Goal: Task Accomplishment & Management: Complete application form

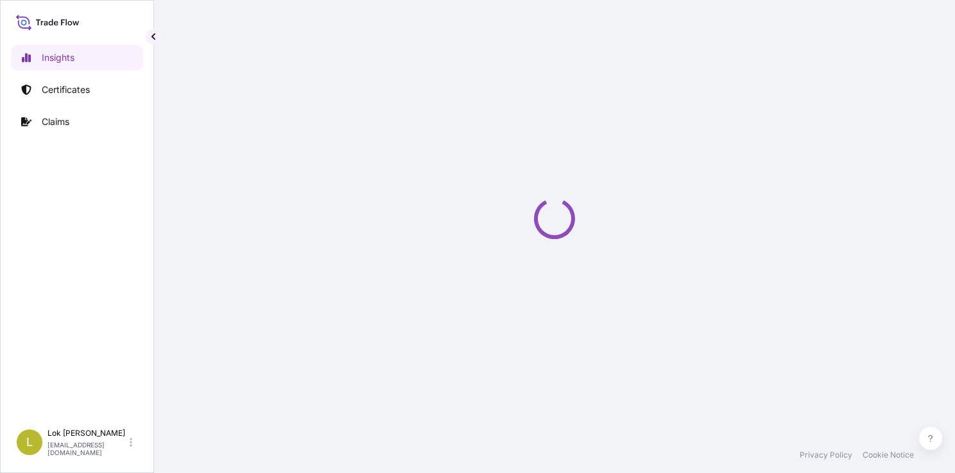
select select "2025"
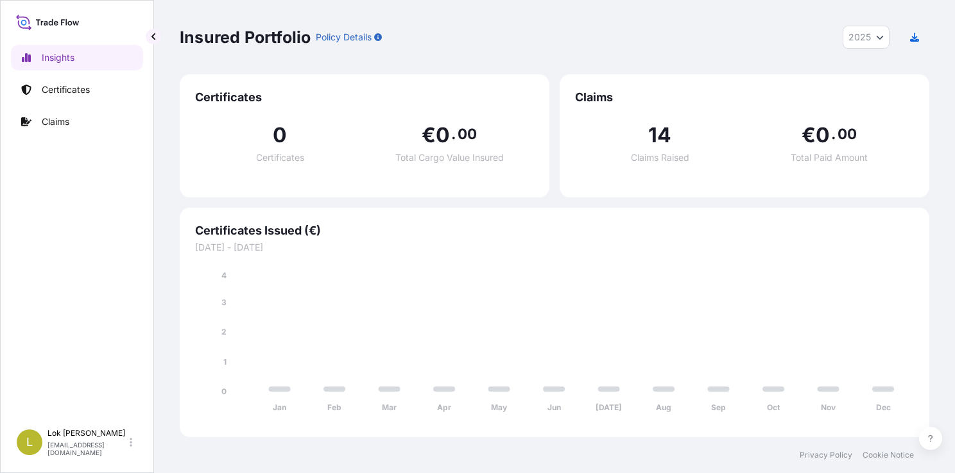
click at [51, 136] on div "Insights Certificates Claims" at bounding box center [77, 227] width 132 height 389
click at [41, 119] on link "Claims" at bounding box center [77, 122] width 132 height 26
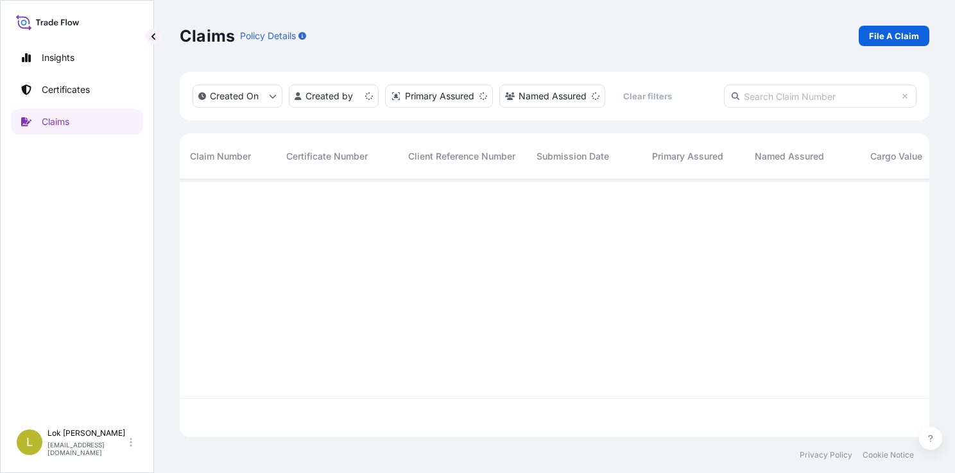
scroll to position [255, 739]
click at [894, 31] on p "File A Claim" at bounding box center [894, 36] width 50 height 13
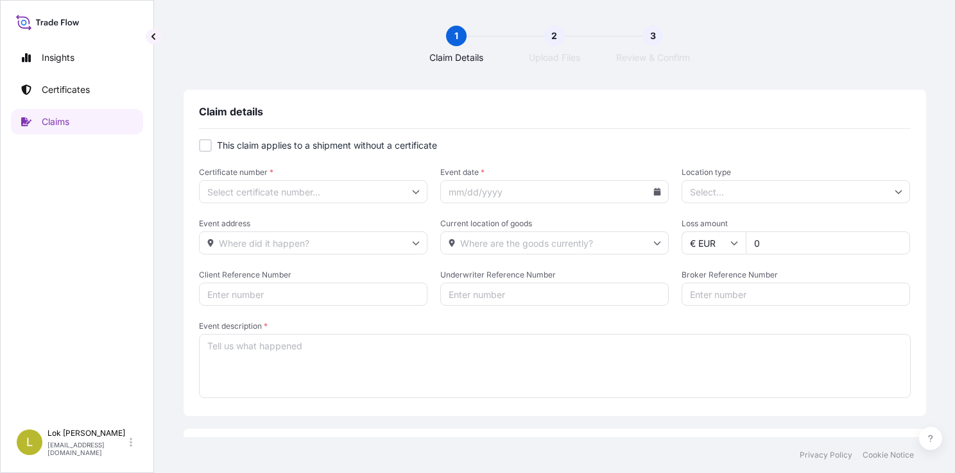
click at [205, 140] on div at bounding box center [205, 145] width 13 height 13
checkbox input "true"
click at [361, 192] on input "Primary Assured *" at bounding box center [313, 191] width 228 height 23
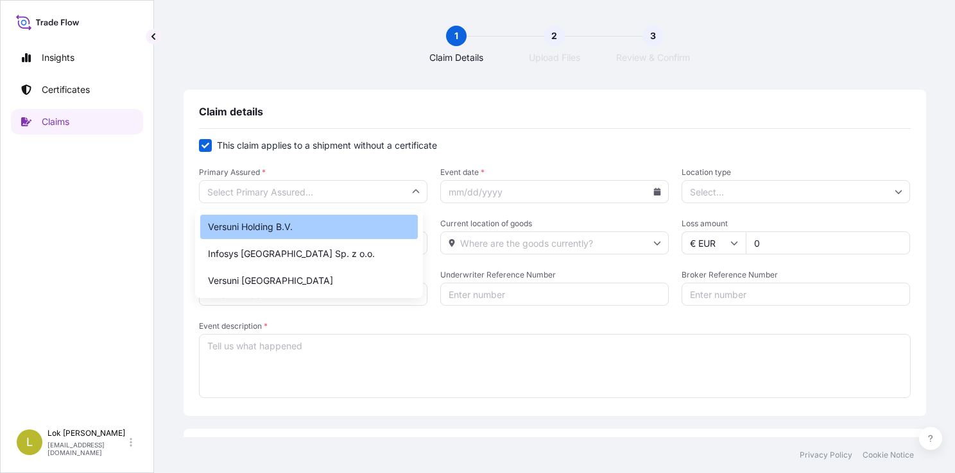
click at [321, 237] on div "Versuni Holding B.V." at bounding box center [308, 227] width 217 height 24
type input "Versuni Holding B.V."
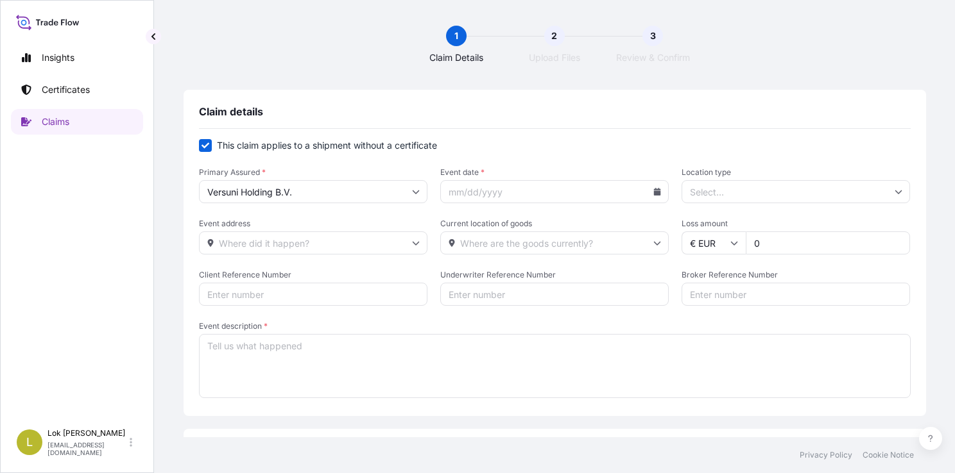
click at [652, 196] on input "Event date *" at bounding box center [554, 191] width 228 height 23
click at [654, 194] on icon at bounding box center [657, 192] width 7 height 8
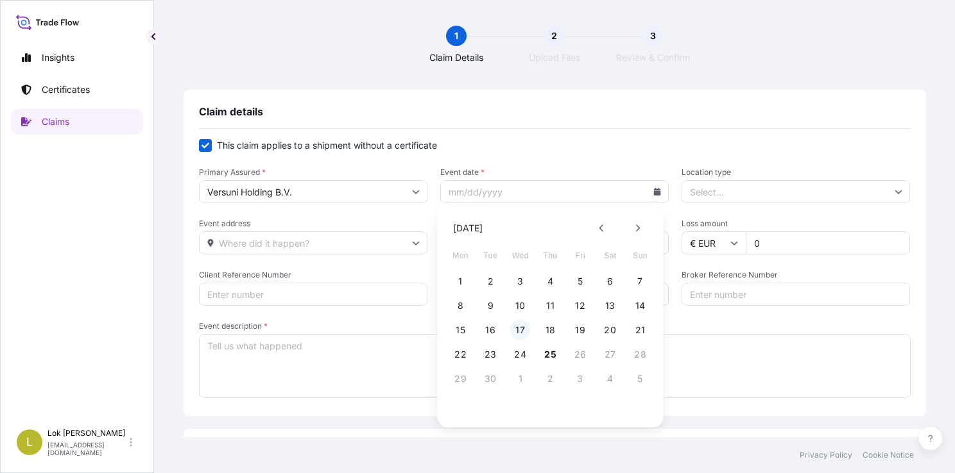
click at [523, 330] on button "17" at bounding box center [520, 330] width 21 height 21
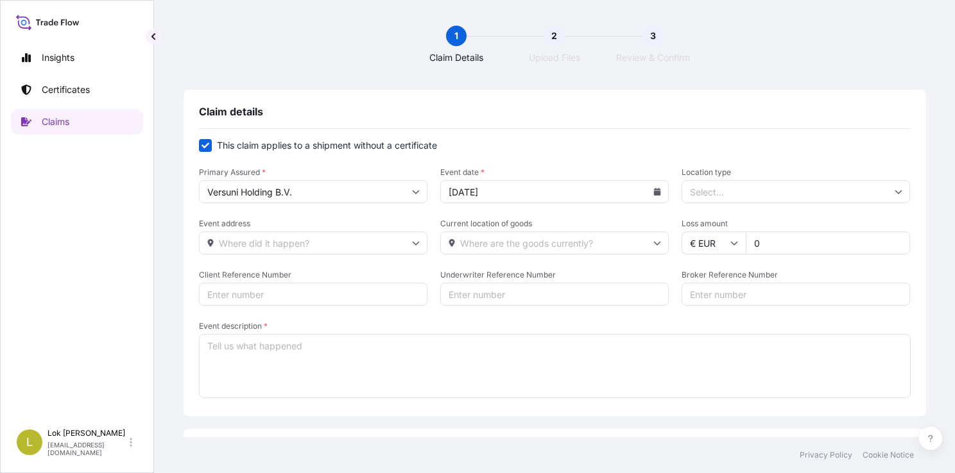
type input "09/17/2025"
click at [731, 191] on input "Location type" at bounding box center [795, 191] width 228 height 23
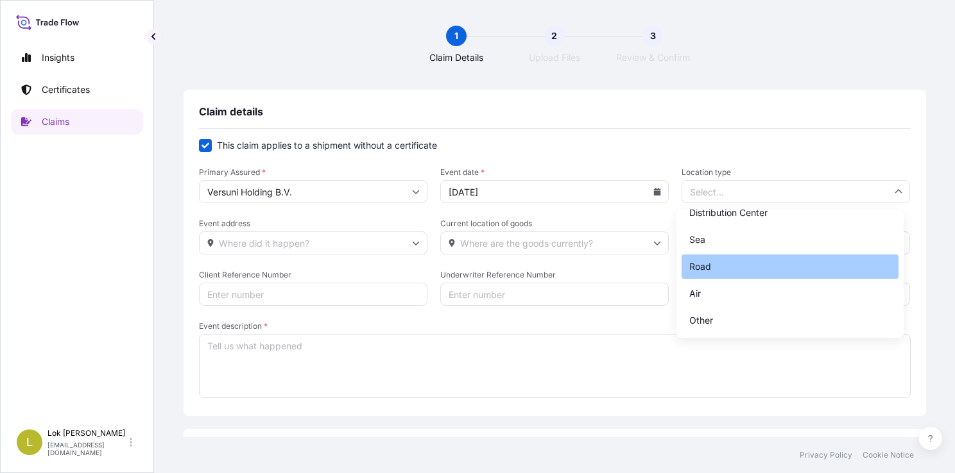
click at [706, 270] on div "Road" at bounding box center [789, 267] width 217 height 24
type input "Road"
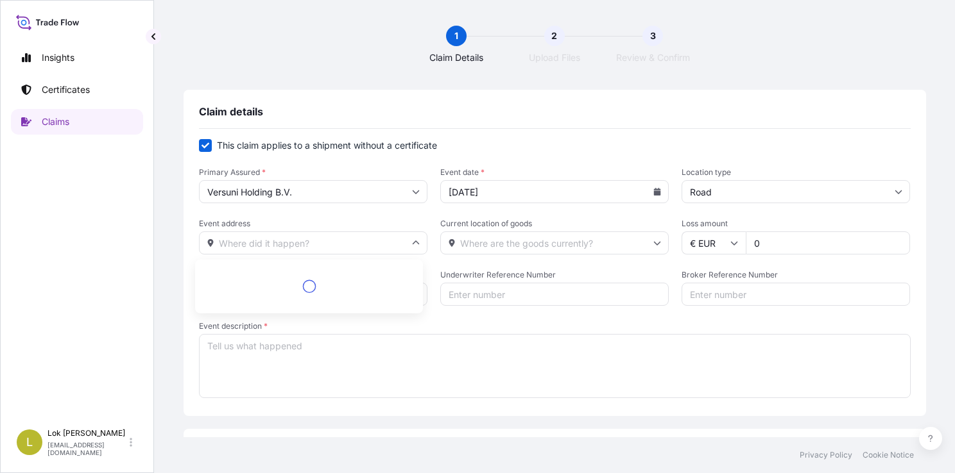
click at [321, 248] on input "Event address" at bounding box center [313, 243] width 228 height 23
click at [77, 259] on div "Insights Certificates Claims" at bounding box center [77, 227] width 132 height 389
click at [295, 246] on input "Event address" at bounding box center [313, 243] width 228 height 23
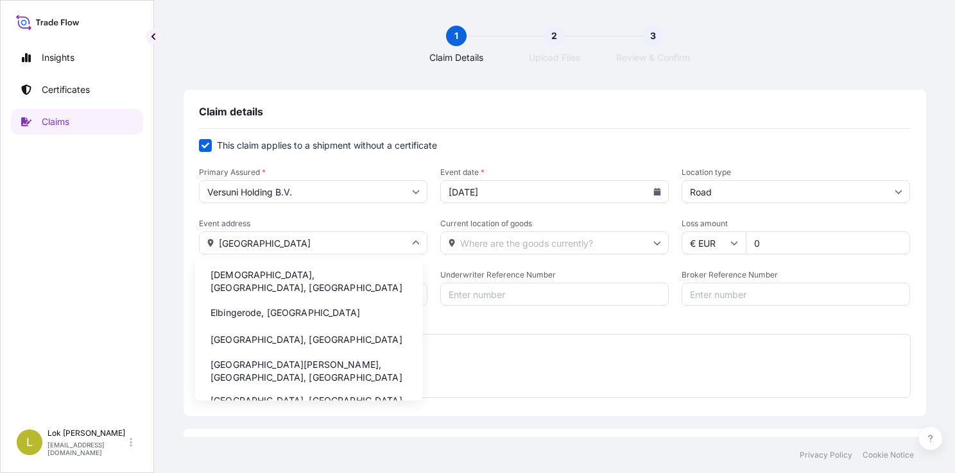
scroll to position [1, 0]
click at [292, 300] on li "Elbingerode, Germany" at bounding box center [308, 312] width 217 height 24
type input "Elbingerode, Germany"
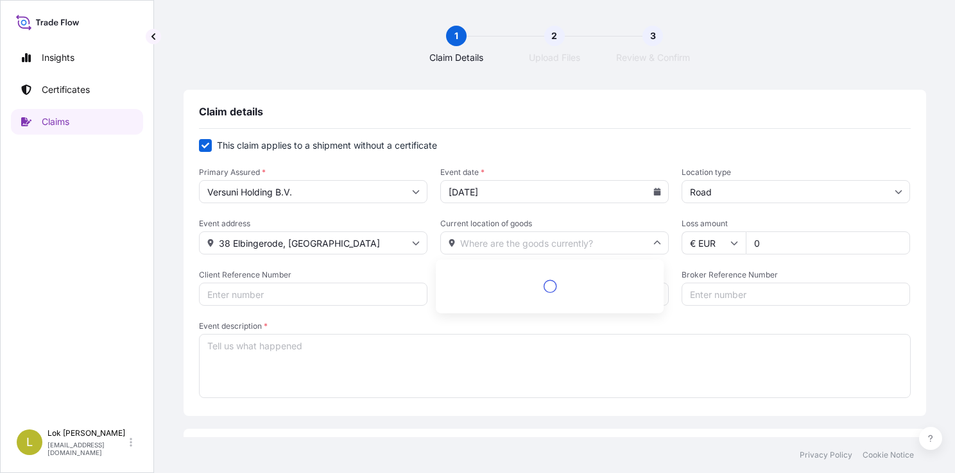
click at [533, 242] on input "Current location of goods" at bounding box center [554, 243] width 228 height 23
click at [553, 326] on span "Event description *" at bounding box center [554, 326] width 711 height 10
click at [553, 334] on textarea "Event description *" at bounding box center [554, 366] width 711 height 64
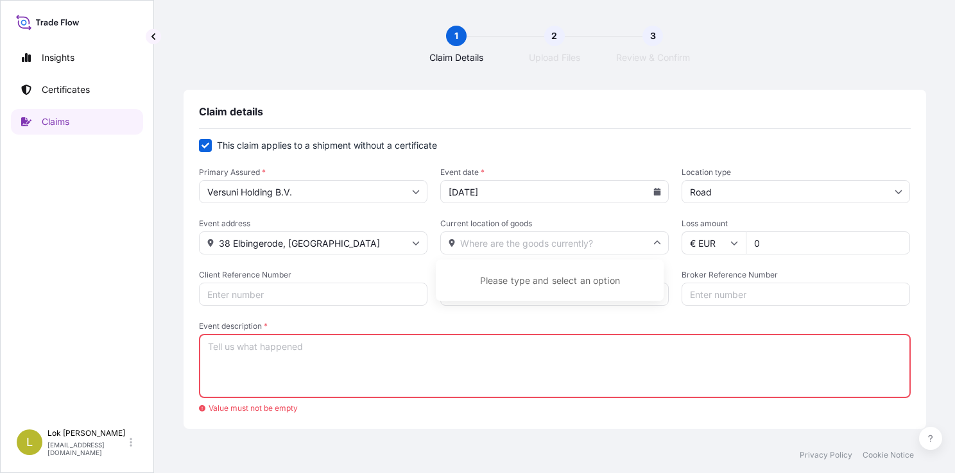
click at [580, 248] on input "Current location of goods" at bounding box center [554, 243] width 228 height 23
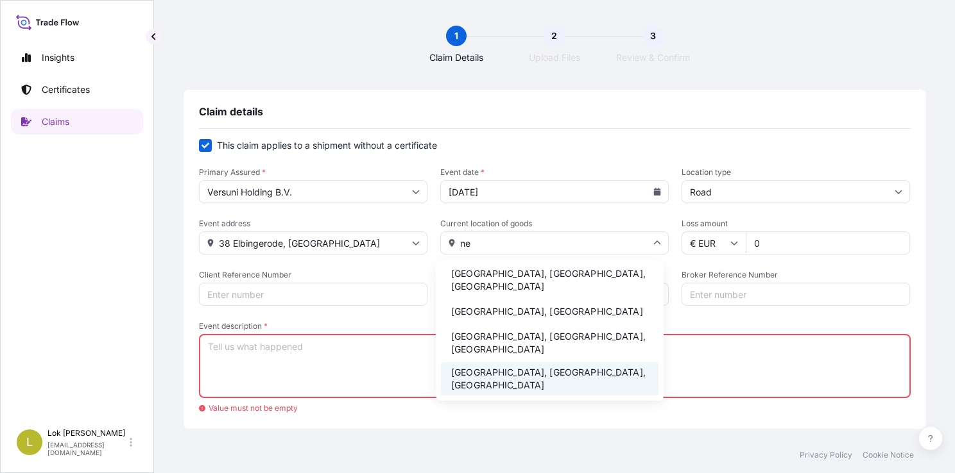
type input "n"
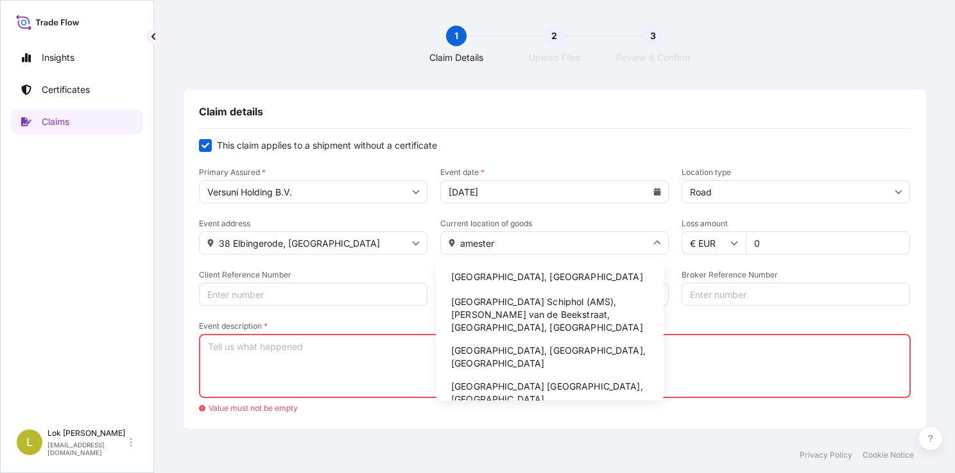
click at [558, 279] on li "Amsterdam, Netherlands" at bounding box center [549, 277] width 217 height 24
type input "Amsterdam, Netherlands"
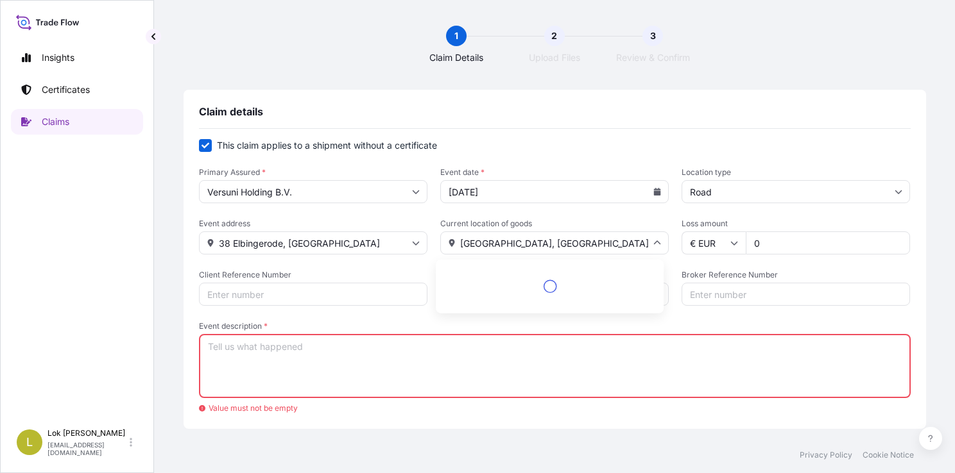
click at [586, 246] on input "Amsterdam, Netherlands" at bounding box center [554, 243] width 228 height 23
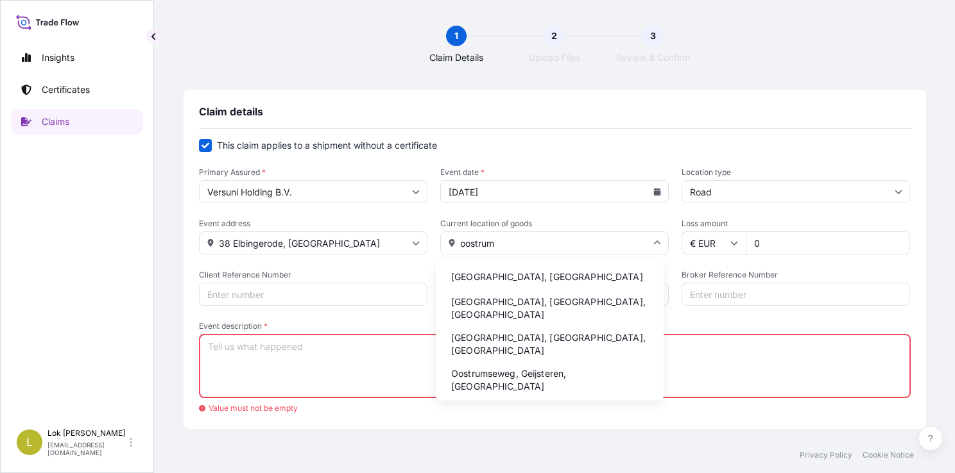
click at [538, 269] on li "Oostrum, Netherlands" at bounding box center [549, 277] width 217 height 24
type input "Oostrum, Netherlands"
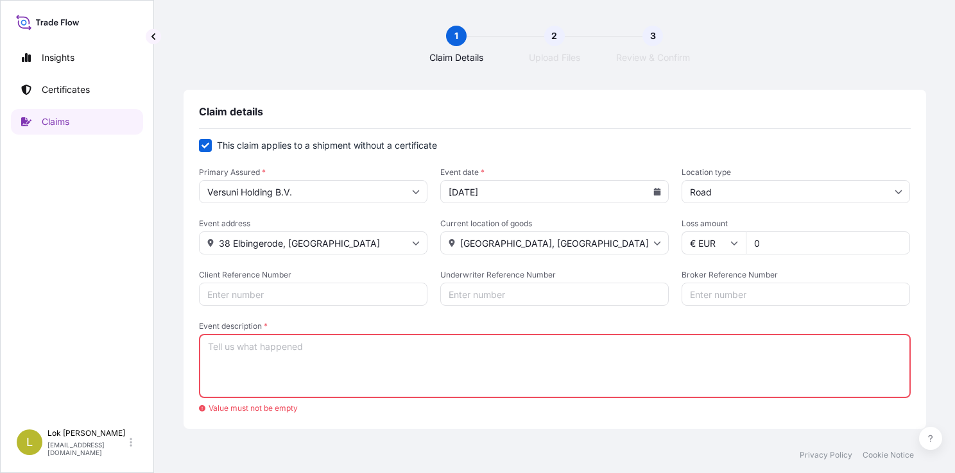
drag, startPoint x: 800, startPoint y: 247, endPoint x: 711, endPoint y: 248, distance: 89.2
click at [711, 248] on div "€ EUR 0" at bounding box center [795, 243] width 228 height 23
paste input "83319.36"
type input "83319.36"
click at [712, 330] on span "Event description *" at bounding box center [554, 326] width 711 height 10
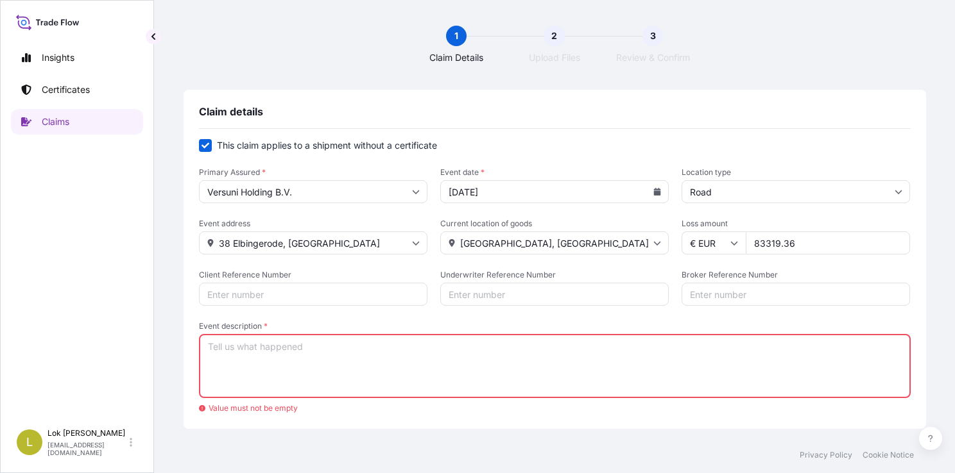
click at [712, 334] on textarea "Event description *" at bounding box center [554, 366] width 711 height 64
click at [352, 287] on input "Client Reference Number" at bounding box center [313, 294] width 228 height 23
type input "32056"
click at [472, 293] on input "Underwriter Reference Number" at bounding box center [554, 294] width 228 height 23
click at [748, 298] on input "Broker Reference Number" at bounding box center [795, 294] width 228 height 23
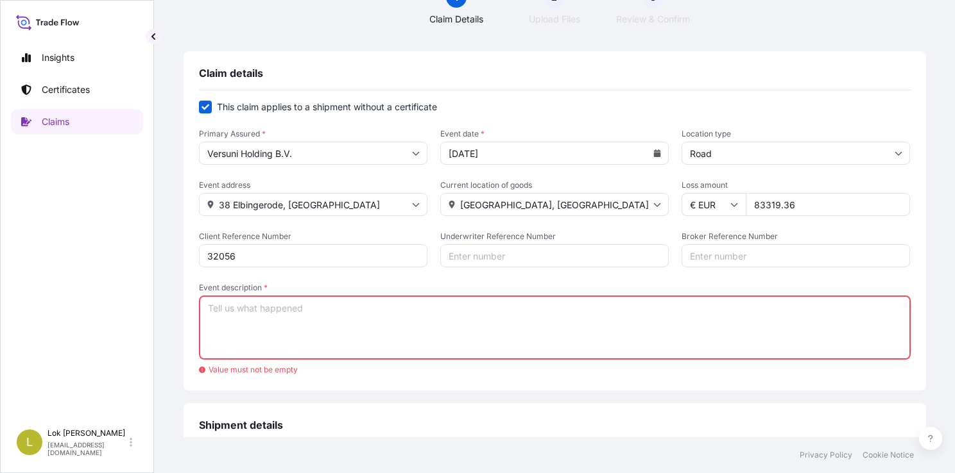
scroll to position [41, 0]
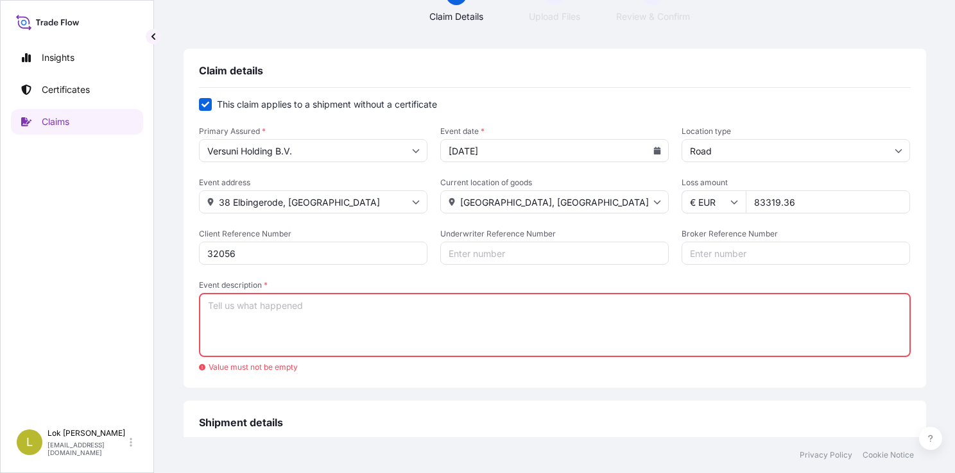
click at [369, 309] on textarea "Event description *" at bounding box center [554, 325] width 711 height 64
paste textarea "Unfortunately we have stolen goods for reference 6104189703."
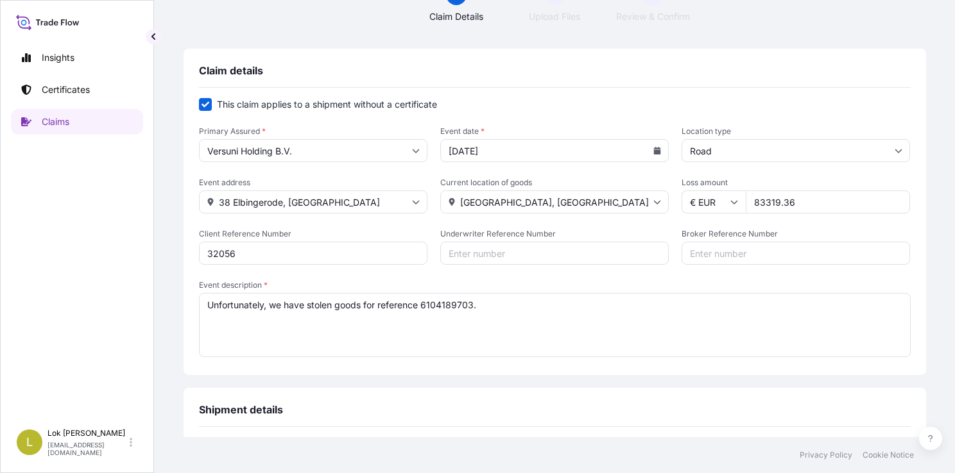
click at [531, 302] on textarea "Unfortunately, we have stolen goods for reference 6104189703." at bounding box center [554, 325] width 711 height 64
paste textarea "At unloading, when the driver opened the doors, he noticed the missing products"
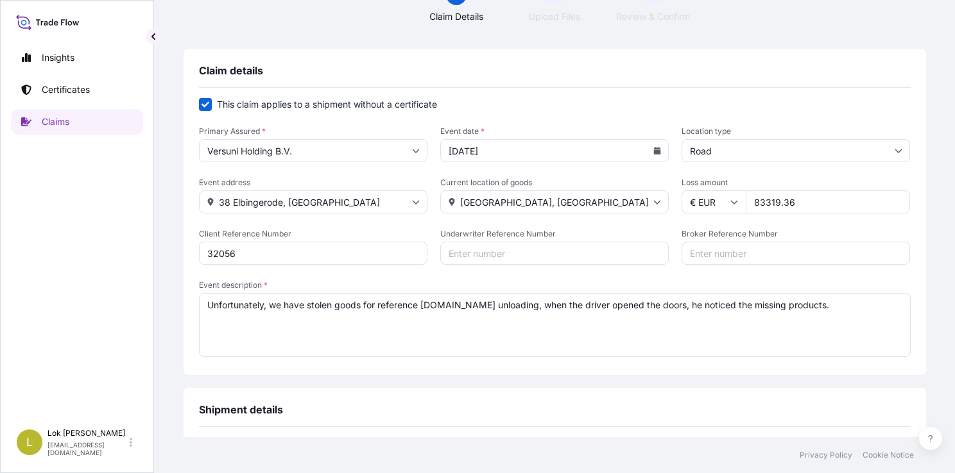
paste textarea "Probably the theft happened during his break in Germany. Even though it was pai…"
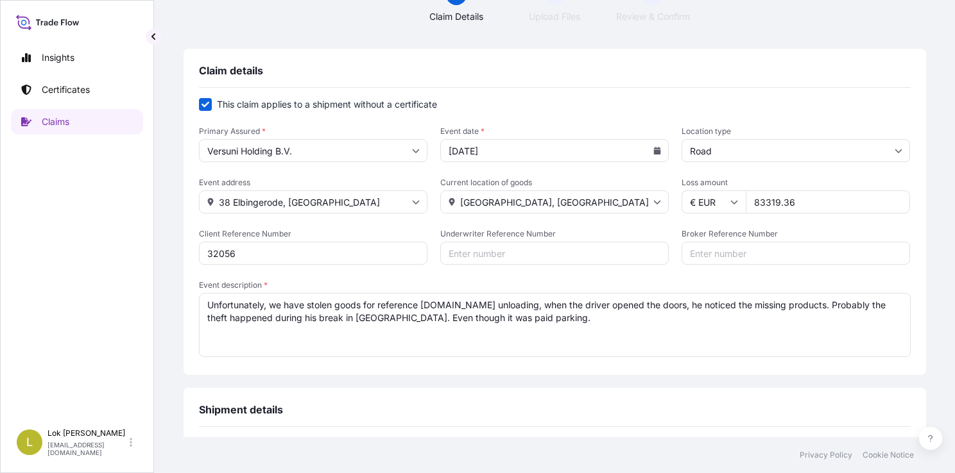
paste textarea "Driver doesn't know where it happen. The most likely was in parking in DE 99735…"
click at [287, 333] on textarea "Unfortunately, we have stolen goods for reference 6104189703.At unloading, when…" at bounding box center [554, 325] width 711 height 64
paste textarea "Probably the cable was cut in a different area, and then fixed back, without da…"
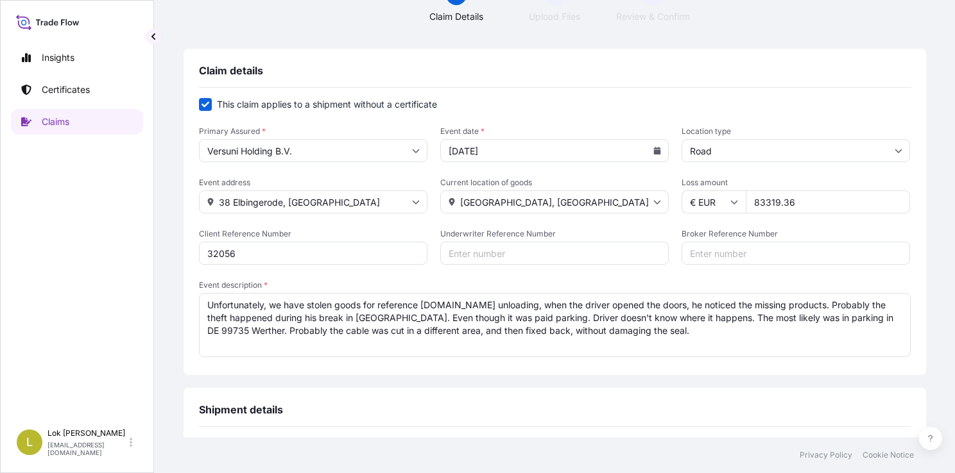
paste textarea "The seal number is different because the truck was checked by the Police in Hun…"
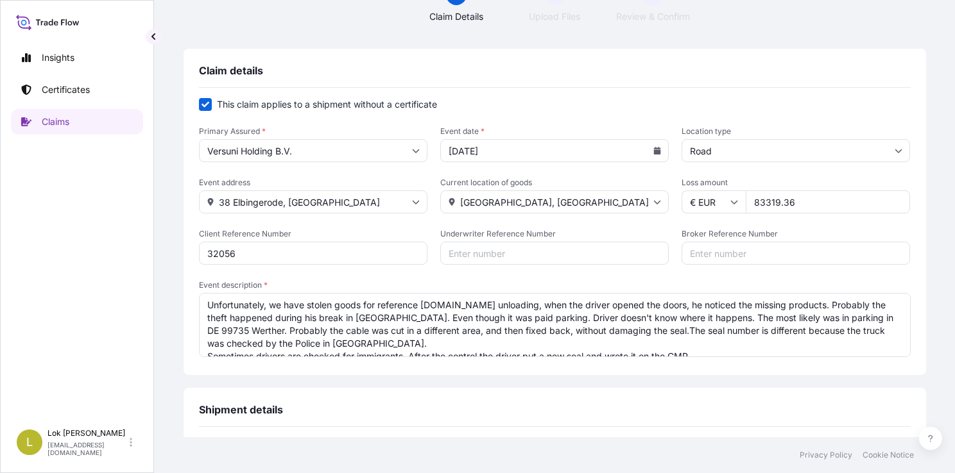
scroll to position [18, 0]
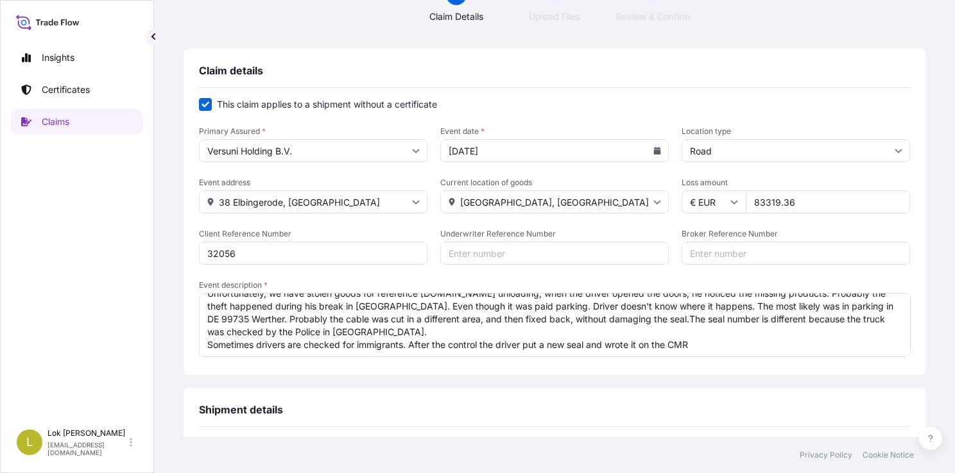
type textarea "Unfortunately, we have stolen goods for reference 6104189703.At unloading, when…"
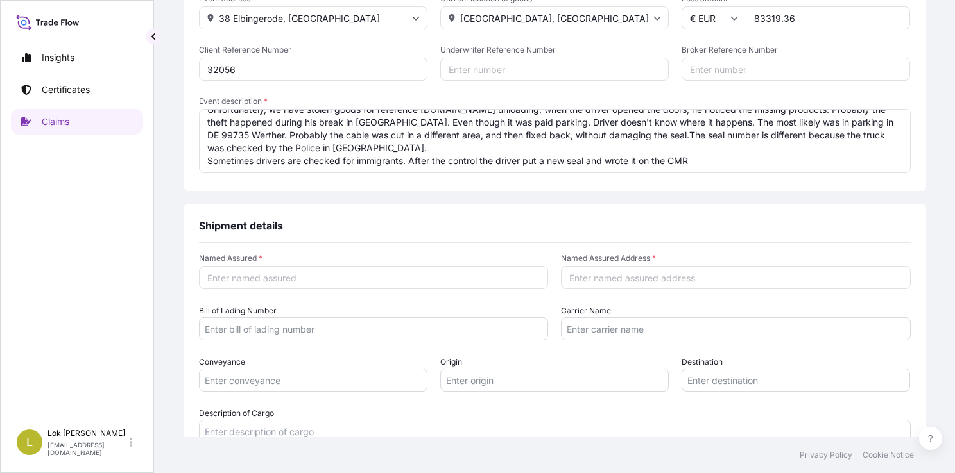
scroll to position [335, 0]
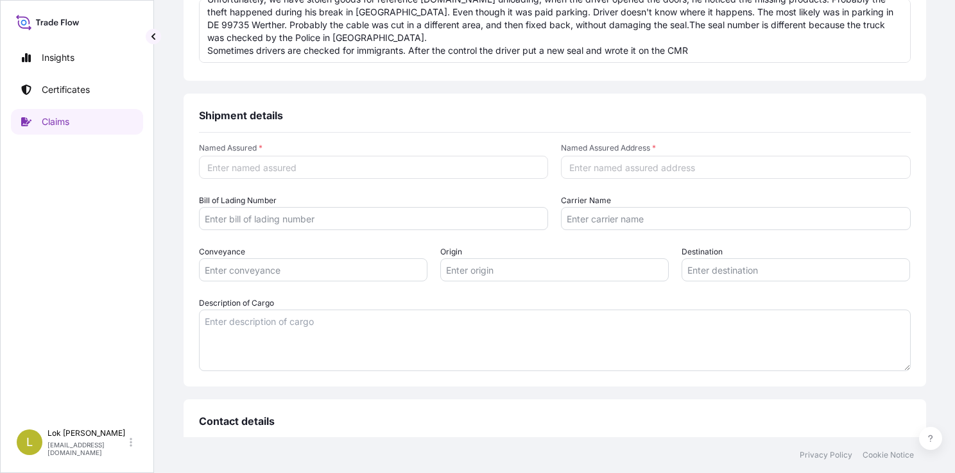
click at [285, 174] on input "Named Assured *" at bounding box center [374, 167] width 350 height 23
type input "Versuni"
type input "Netherlands"
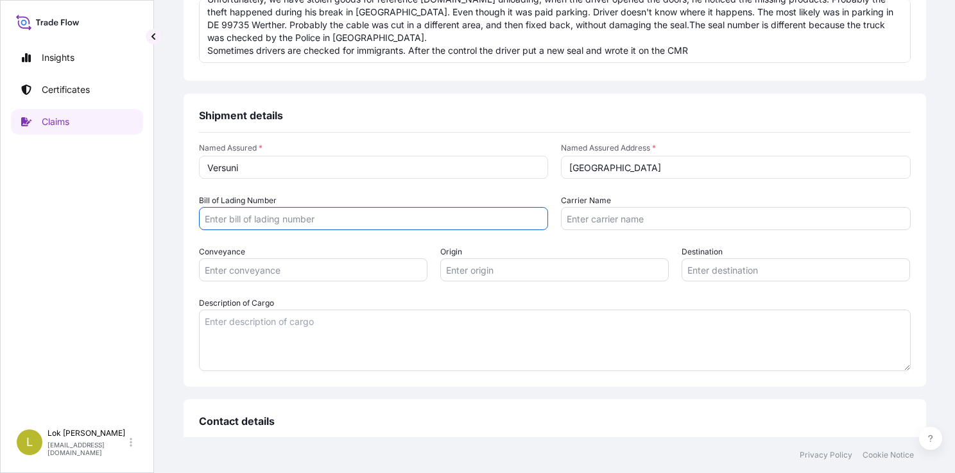
click at [319, 223] on input "Bill of Lading Number" at bounding box center [374, 218] width 350 height 23
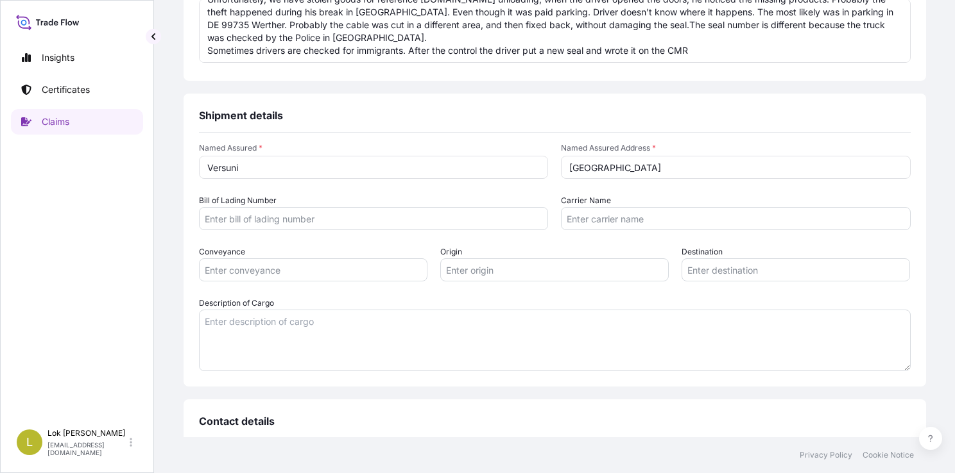
click at [387, 225] on input "Bill of Lading Number" at bounding box center [374, 218] width 350 height 23
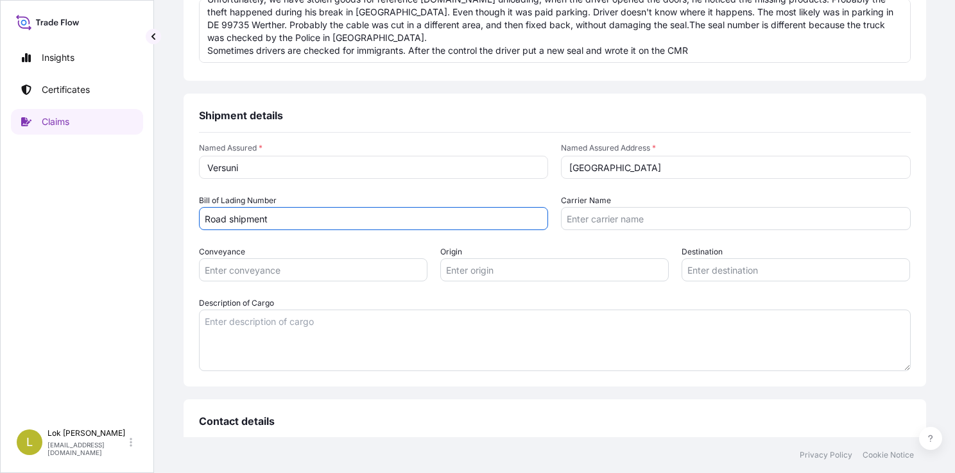
type input "Road shipment"
click at [592, 225] on input "Carrier Name" at bounding box center [736, 218] width 350 height 23
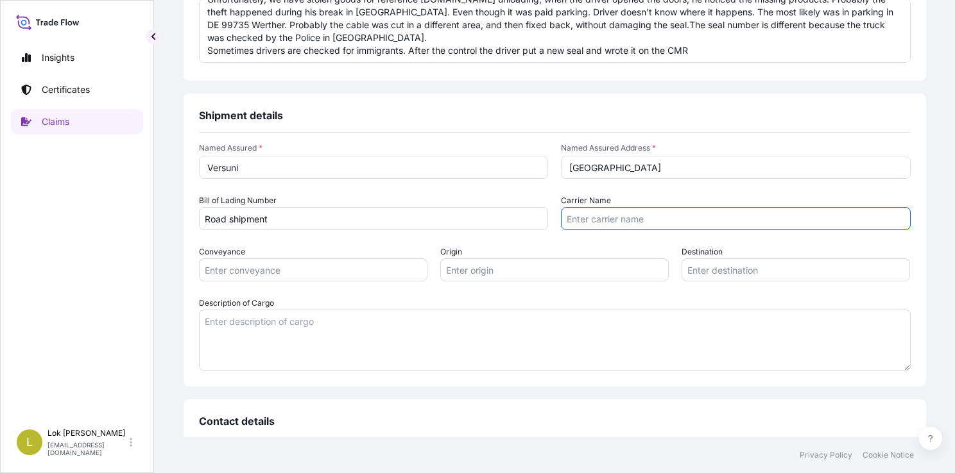
click at [616, 220] on input "Carrier Name" at bounding box center [736, 218] width 350 height 23
type input "FM Romania"
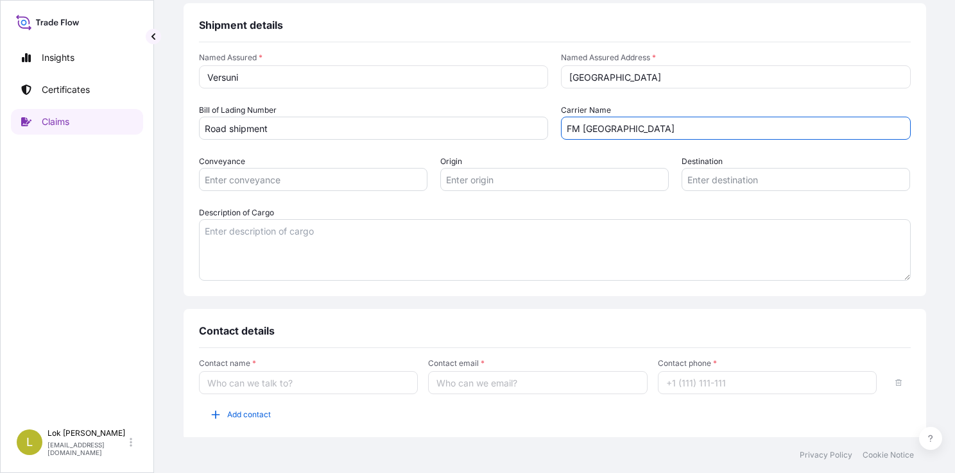
scroll to position [427, 0]
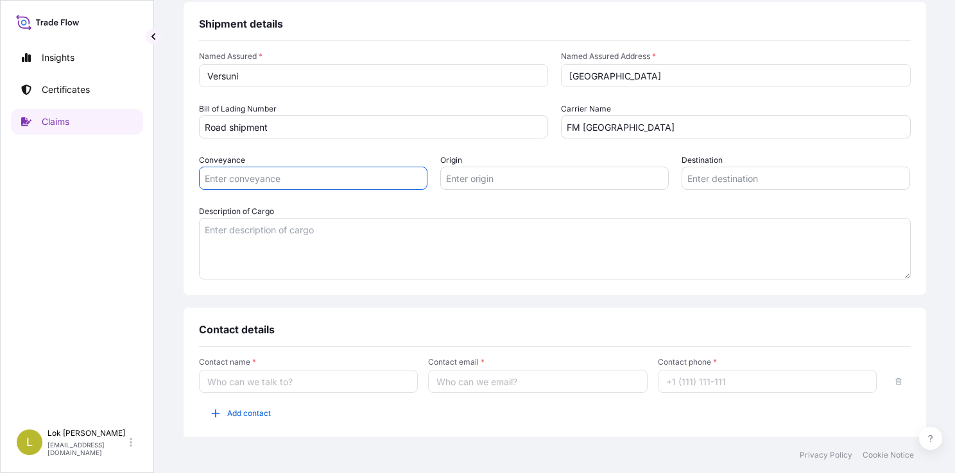
click at [315, 185] on input "Conveyance" at bounding box center [313, 178] width 228 height 23
type input "ROAD"
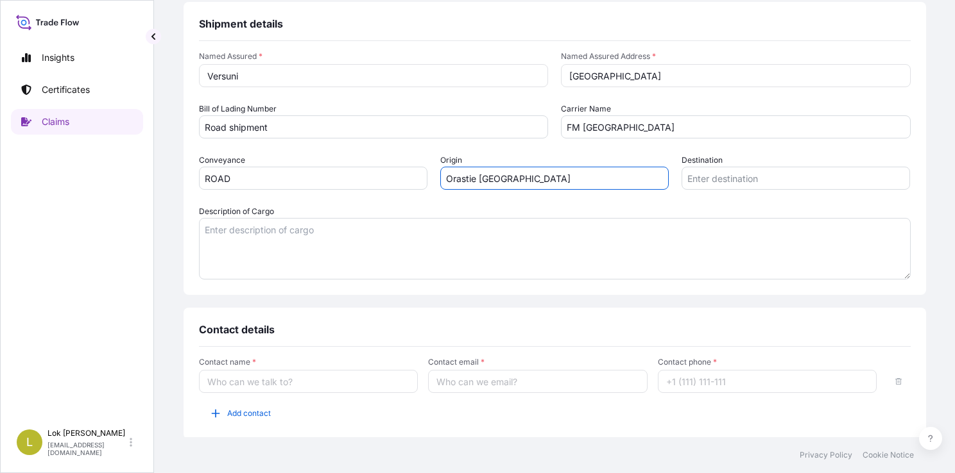
type input "Orastie Romania"
type input "Oostrum Netherland"
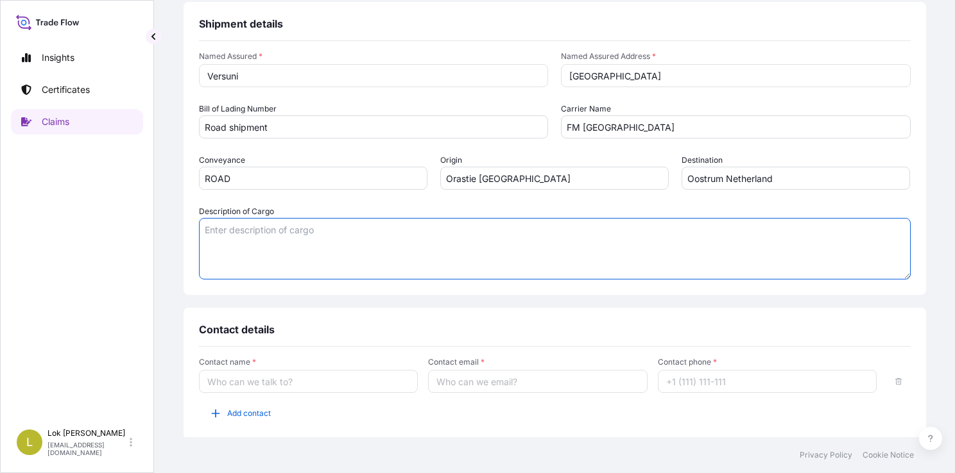
click at [323, 232] on textarea "Description of Cargo" at bounding box center [554, 249] width 711 height 62
paste textarea "688001000385"
paste textarea "882887110010"
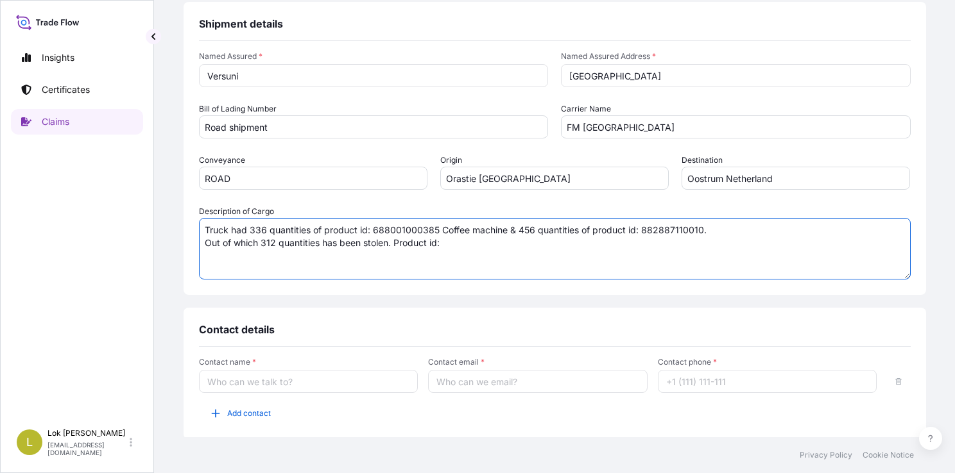
click at [403, 257] on textarea "Truck had 336 quantities of product id: 688001000385 Coffee machine & 456 quant…" at bounding box center [554, 249] width 711 height 62
click at [462, 247] on textarea "Truck had 336 quantities of product id: 688001000385 Coffee machine & 456 quant…" at bounding box center [554, 249] width 711 height 62
click at [400, 231] on textarea "Truck had 336 quantities of product id: 688001000385 Coffee machine & 456 quant…" at bounding box center [554, 249] width 711 height 62
click at [463, 248] on textarea "Truck had 336 quantities of product id: 688001000385 Coffee machine & 456 quant…" at bounding box center [554, 249] width 711 height 62
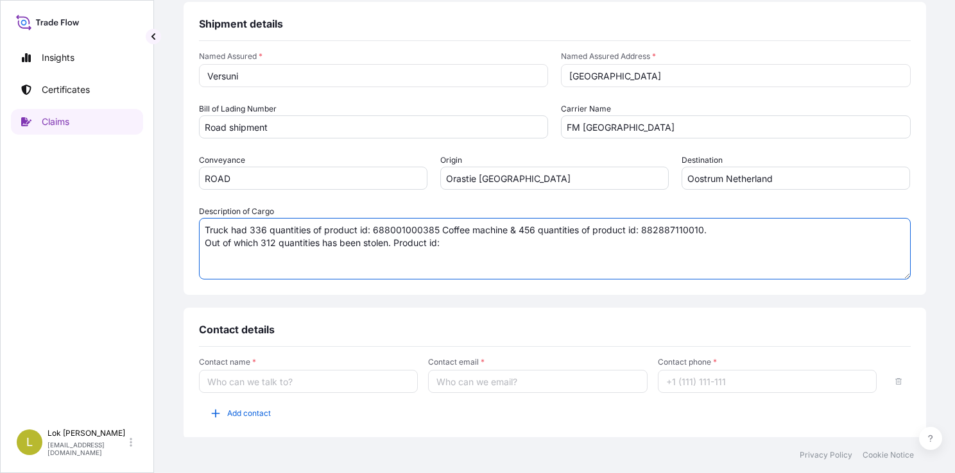
paste textarea "688001000385"
click at [663, 229] on textarea "Truck had 336 quantities of product id: 688001000385 Coffee machine & 456 quant…" at bounding box center [554, 249] width 711 height 62
click at [654, 242] on textarea "Truck had 336 quantities of product id: 688001000385 Coffee machine & 456 quant…" at bounding box center [554, 249] width 711 height 62
paste textarea "882887110010"
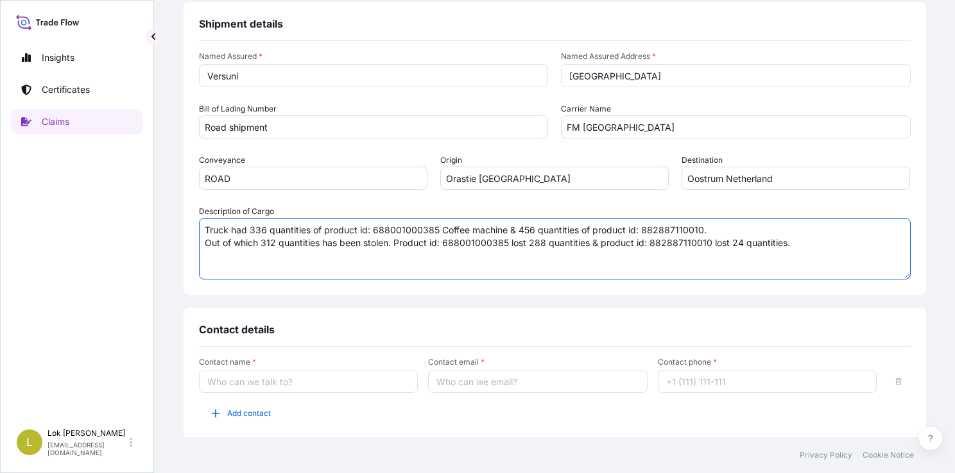
type textarea "Truck had 336 quantities of product id: 688001000385 Coffee machine & 456 quant…"
click at [756, 231] on textarea "Truck had 336 quantities of product id: 688001000385 Coffee machine & 456 quant…" at bounding box center [554, 249] width 711 height 62
click at [799, 243] on textarea "Truck had 336 quantities of product id: 688001000385 Coffee machine & 456 quant…" at bounding box center [554, 249] width 711 height 62
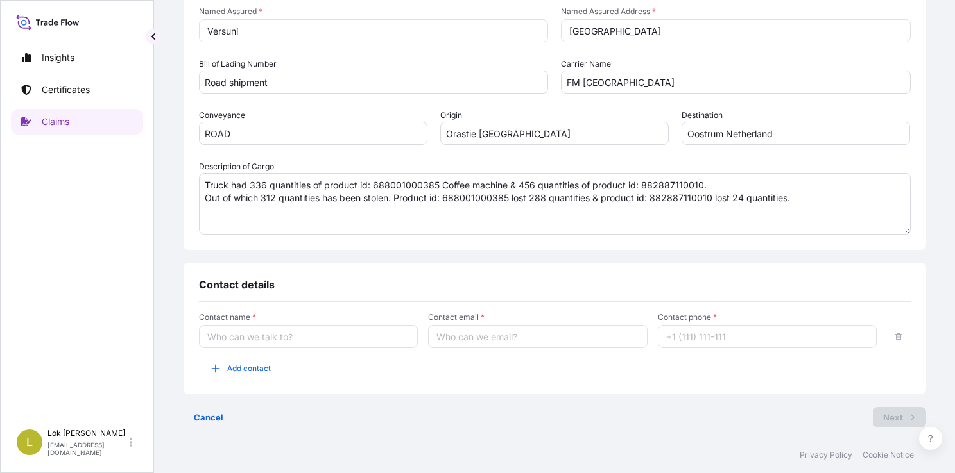
click at [280, 341] on input "Contact name *" at bounding box center [308, 336] width 219 height 23
type input "Claims Team"
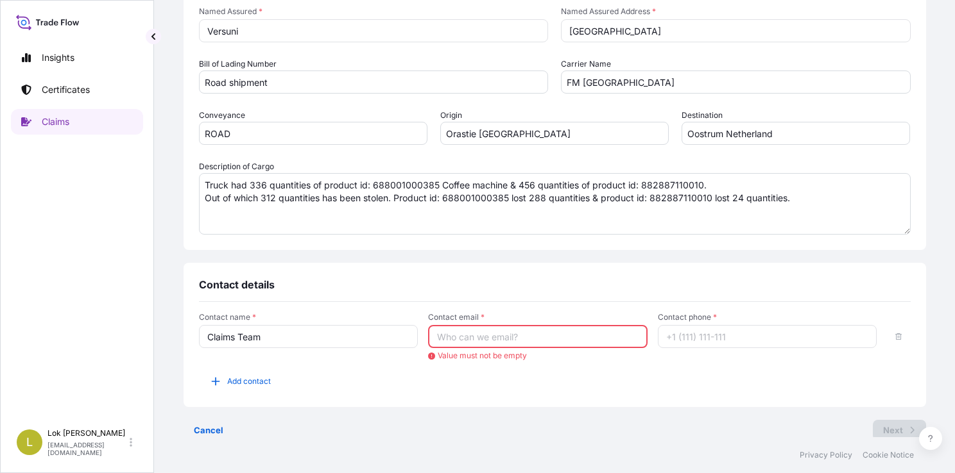
paste input "da_iwd_claims_management@versuni.com"
type input "da_iwd_claims_management@versuni.com"
click at [723, 332] on input "Contact phone *" at bounding box center [767, 336] width 219 height 23
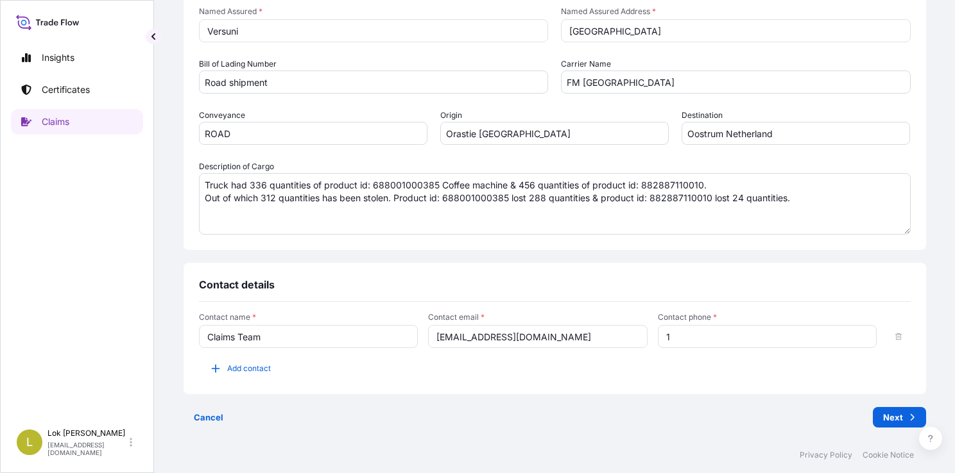
type input "1"
click at [600, 375] on div "Contact name * Claims Team Contact email * da_iwd_claims_management@versuni.com…" at bounding box center [554, 345] width 711 height 67
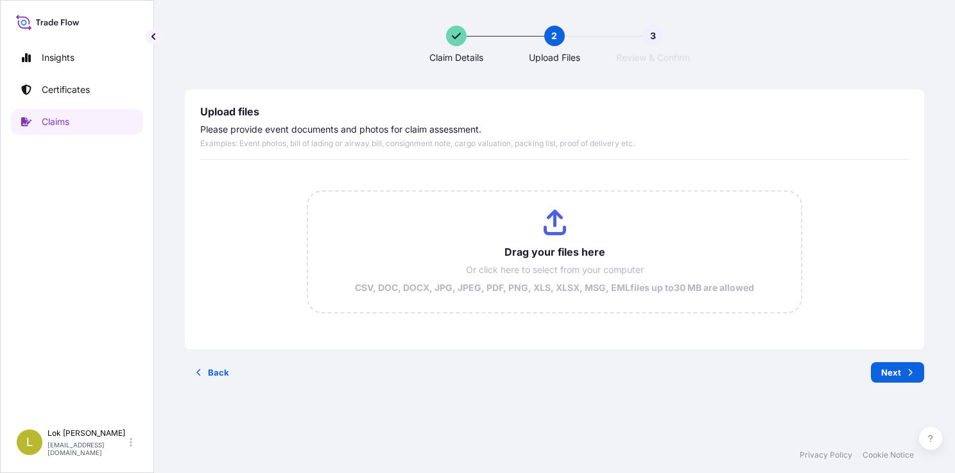
click at [547, 234] on input "Drag your files here Or click here to select from your computer CSV, DOC, DOCX,…" at bounding box center [554, 252] width 493 height 121
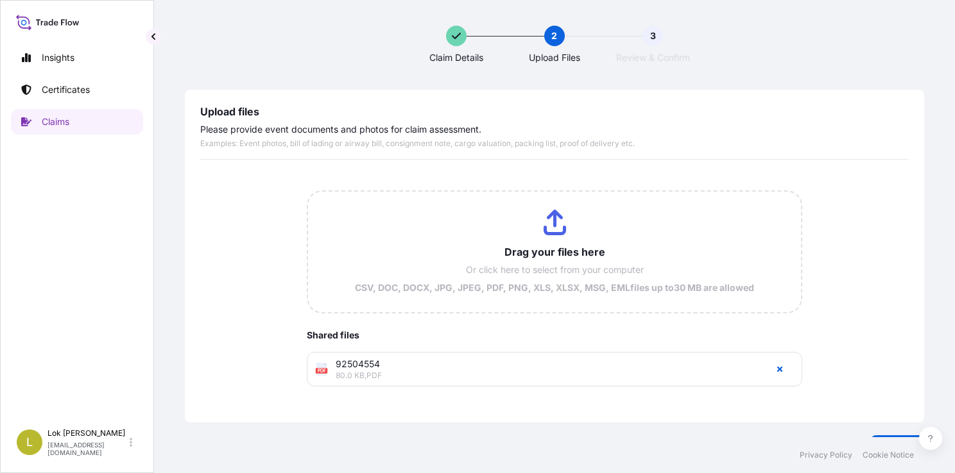
scroll to position [54, 0]
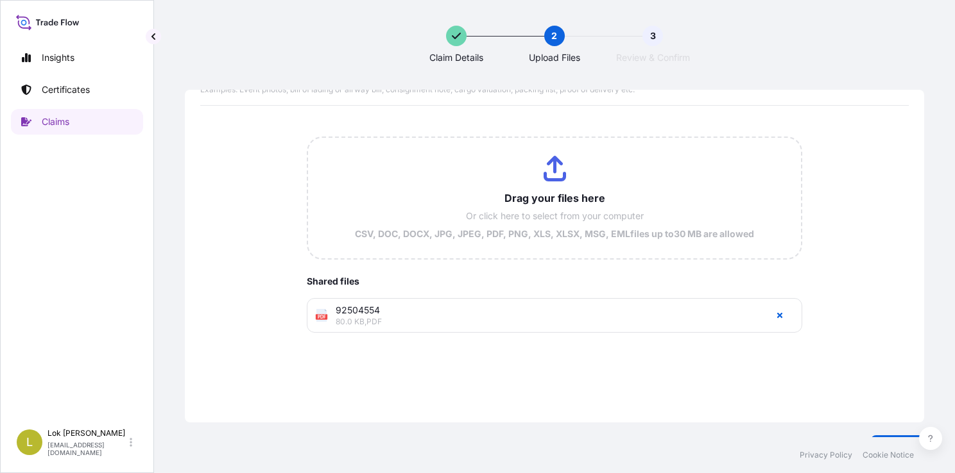
click at [552, 188] on input "Drag your files here Or click here to select from your computer CSV, DOC, DOCX,…" at bounding box center [554, 198] width 493 height 121
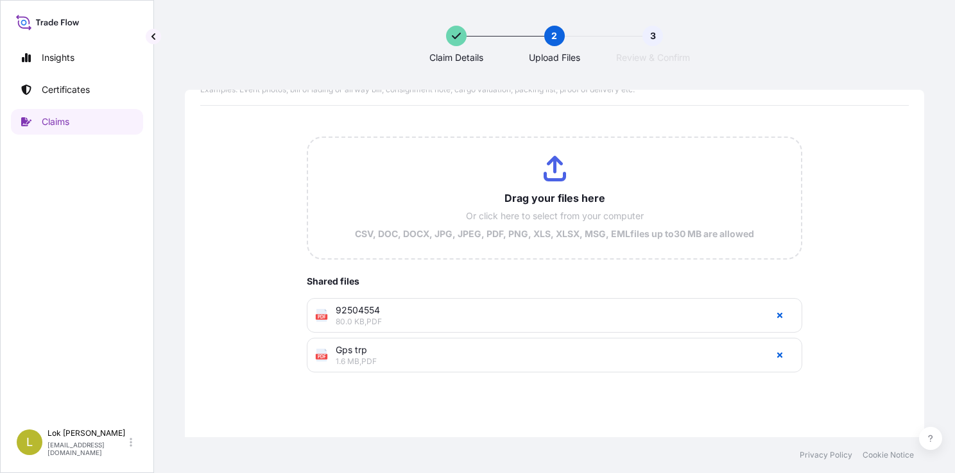
click at [545, 171] on input "Drag your files here Or click here to select from your computer CSV, DOC, DOCX,…" at bounding box center [554, 198] width 493 height 121
type input "C:\fakepath\image17-09-2025-142950.pdf"
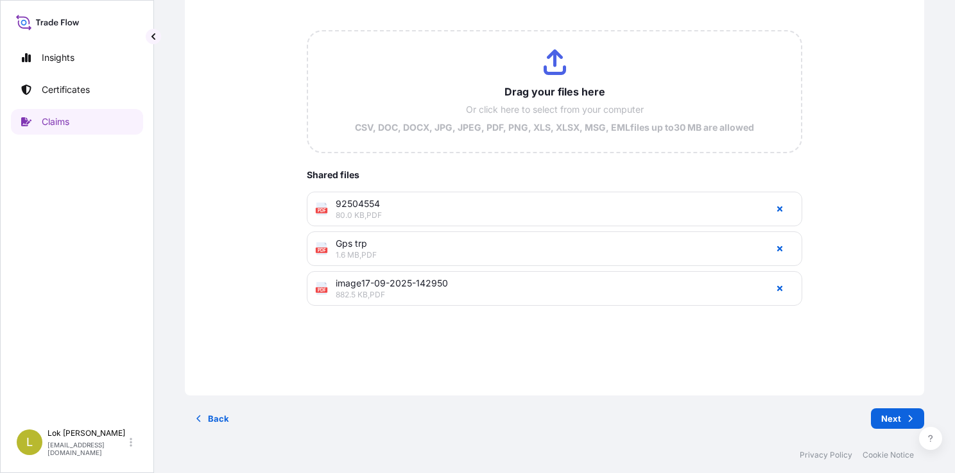
scroll to position [0, 0]
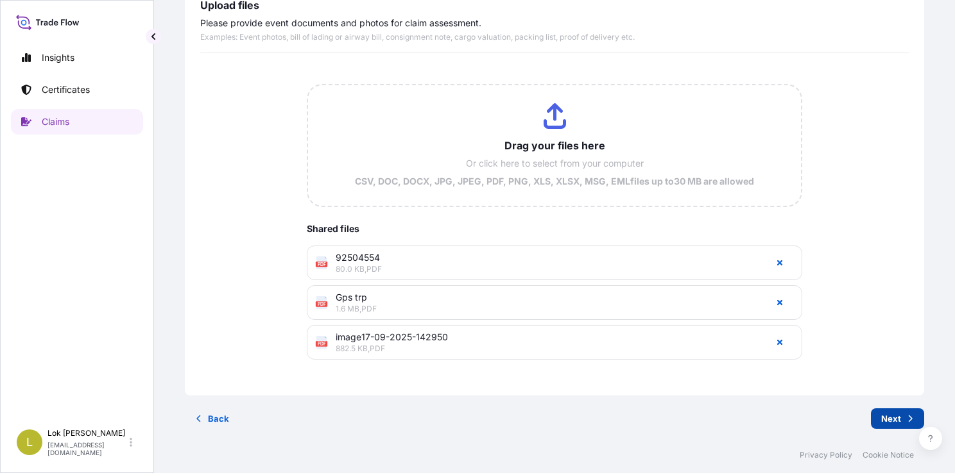
click at [891, 423] on button "Next" at bounding box center [897, 419] width 53 height 21
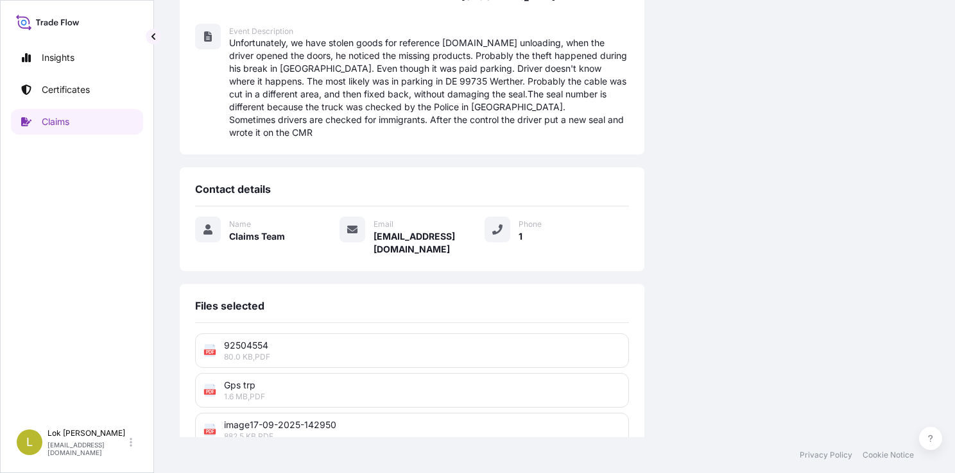
scroll to position [319, 0]
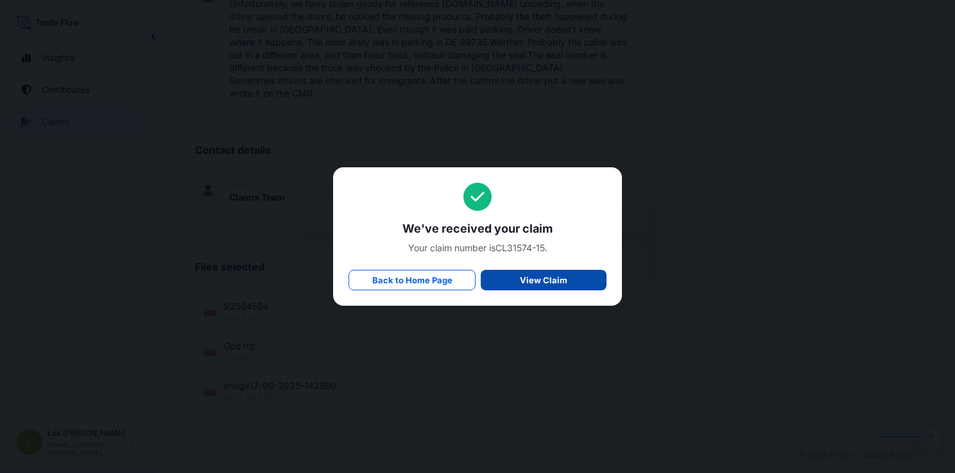
click at [528, 276] on p "View Claim" at bounding box center [543, 280] width 47 height 13
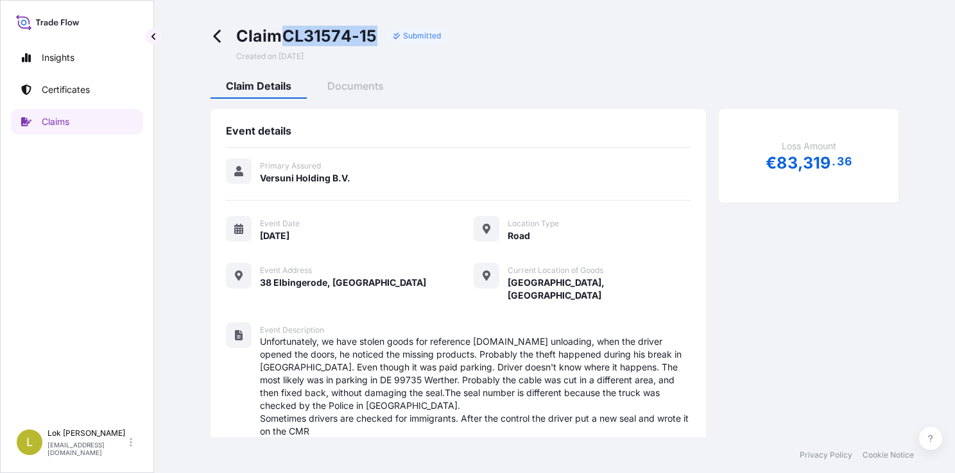
drag, startPoint x: 380, startPoint y: 39, endPoint x: 285, endPoint y: 37, distance: 95.0
click at [285, 37] on div "Claim CL31574-15 Submitted" at bounding box center [342, 36] width 213 height 21
copy span "CL31574-15"
click at [81, 124] on link "Claims" at bounding box center [77, 122] width 132 height 26
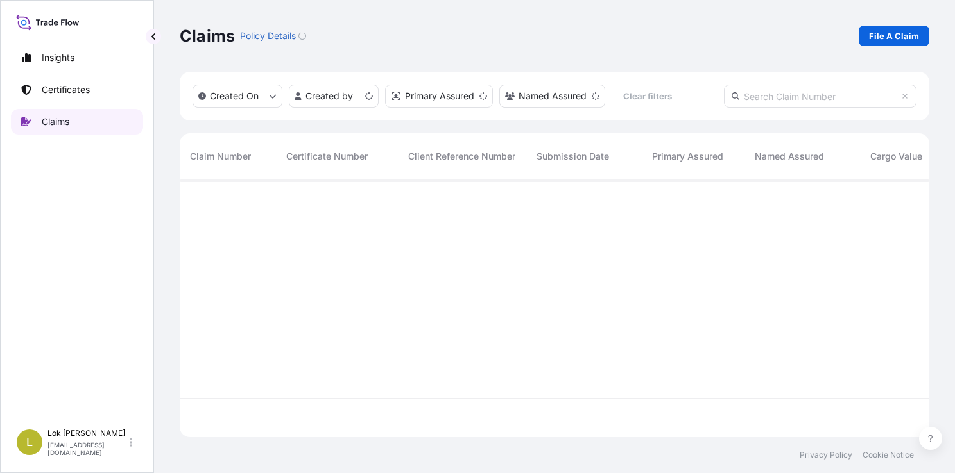
scroll to position [255, 739]
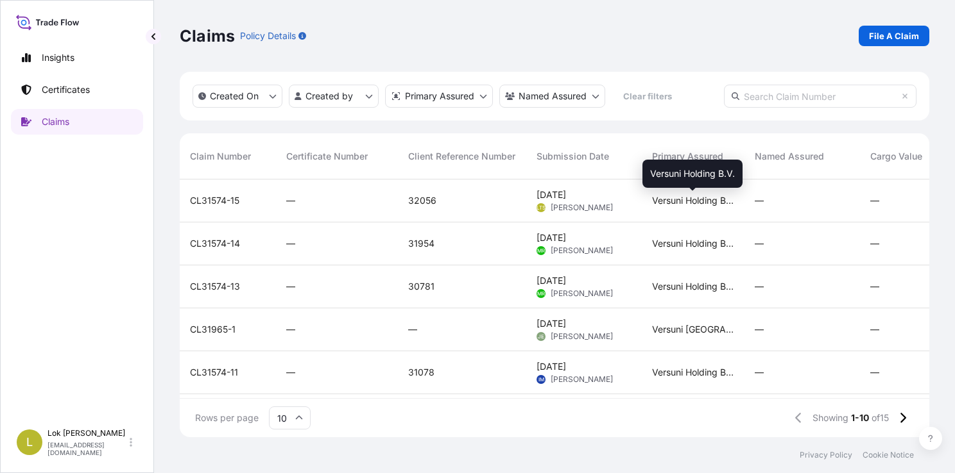
click at [671, 198] on span "Versuni Holding B.V." at bounding box center [693, 200] width 82 height 13
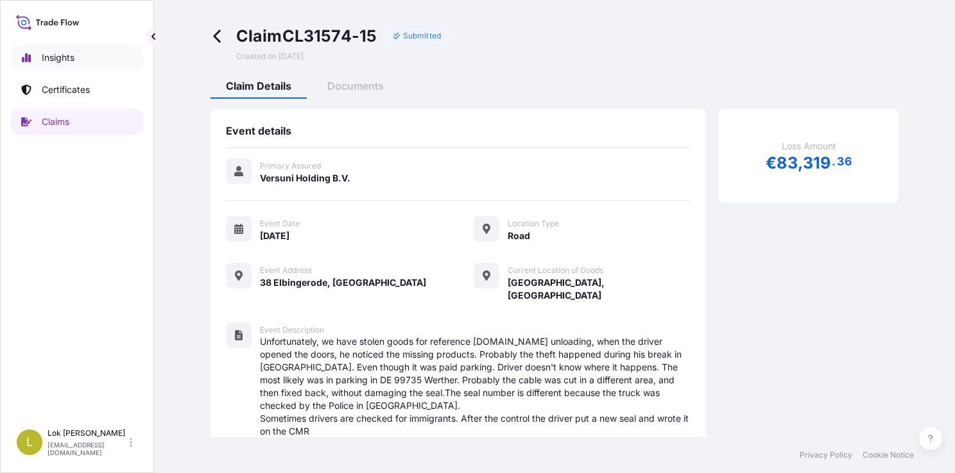
click at [87, 60] on link "Insights" at bounding box center [77, 58] width 132 height 26
select select "2025"
